Goal: Browse casually: Explore the website without a specific task or goal

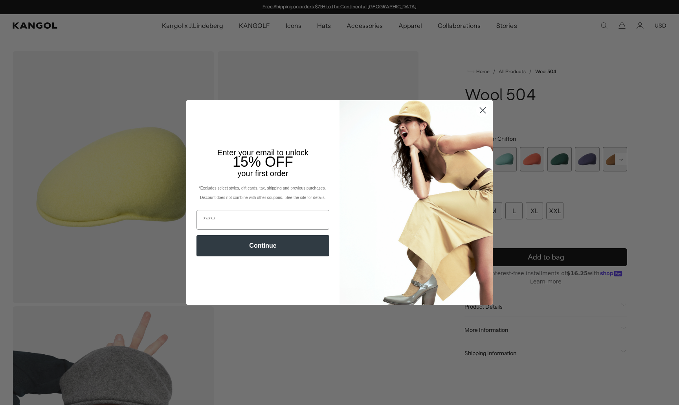
scroll to position [0, 162]
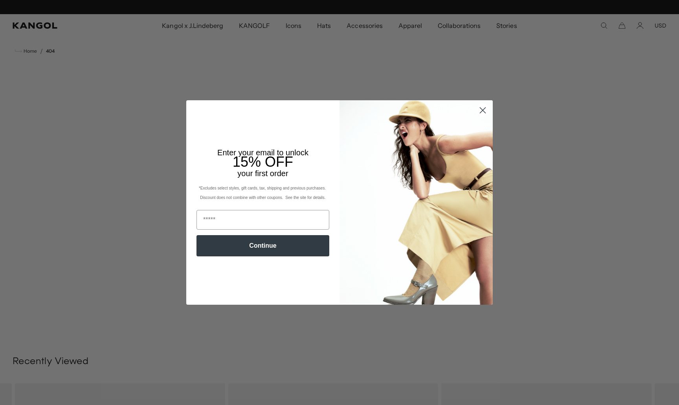
scroll to position [0, 162]
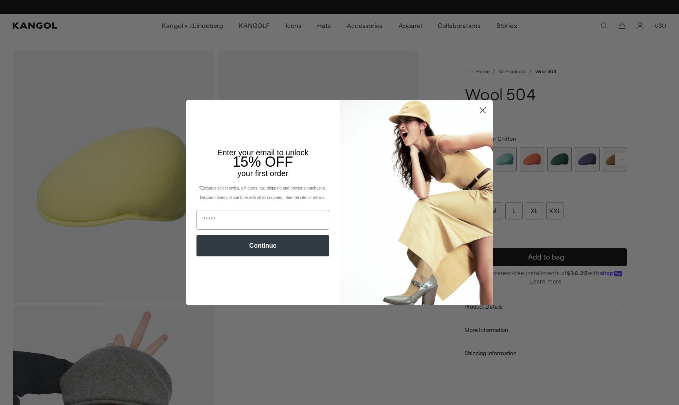
scroll to position [0, 162]
